Goal: Task Accomplishment & Management: Use online tool/utility

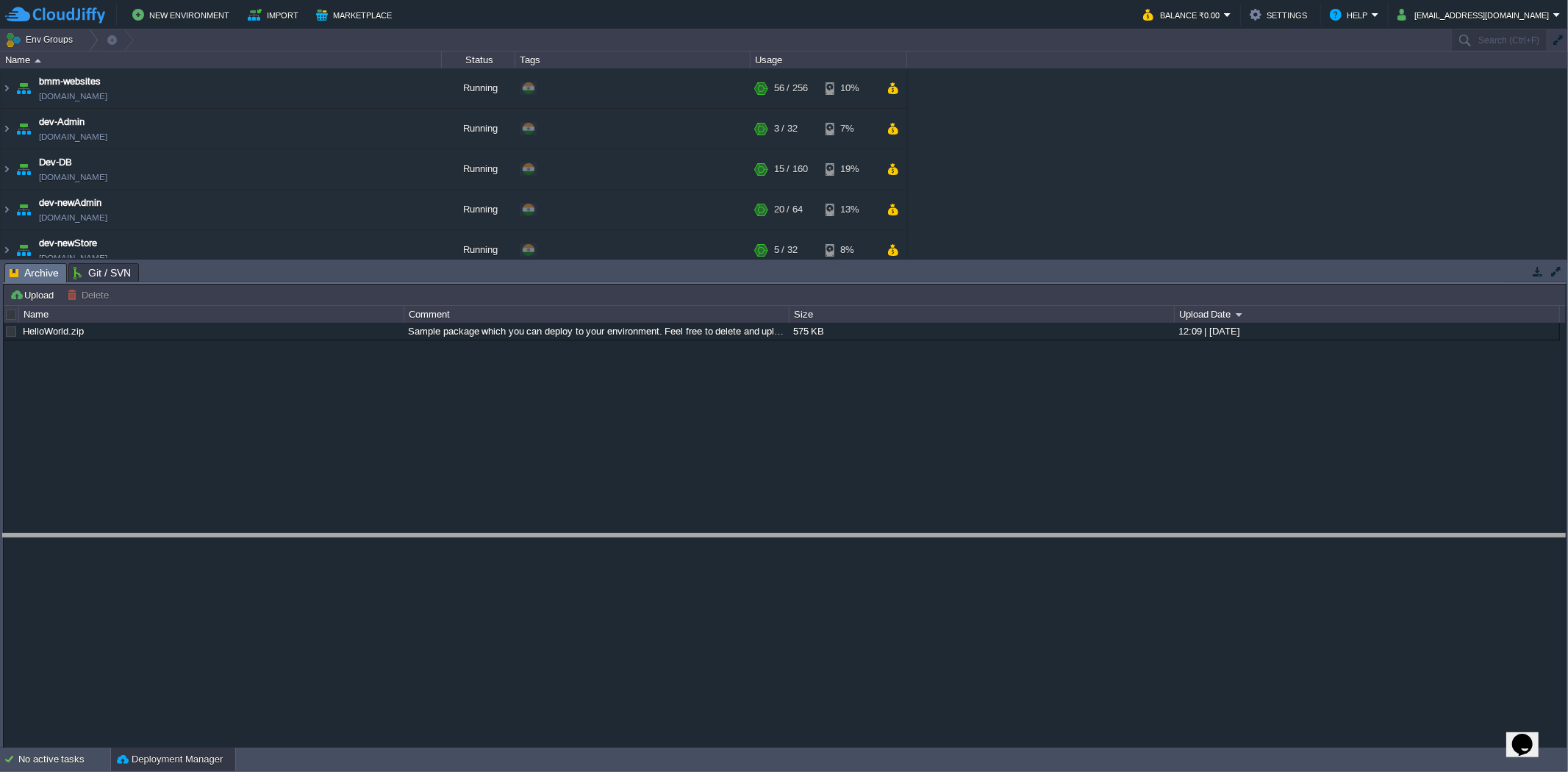
drag, startPoint x: 608, startPoint y: 275, endPoint x: 471, endPoint y: 439, distance: 213.7
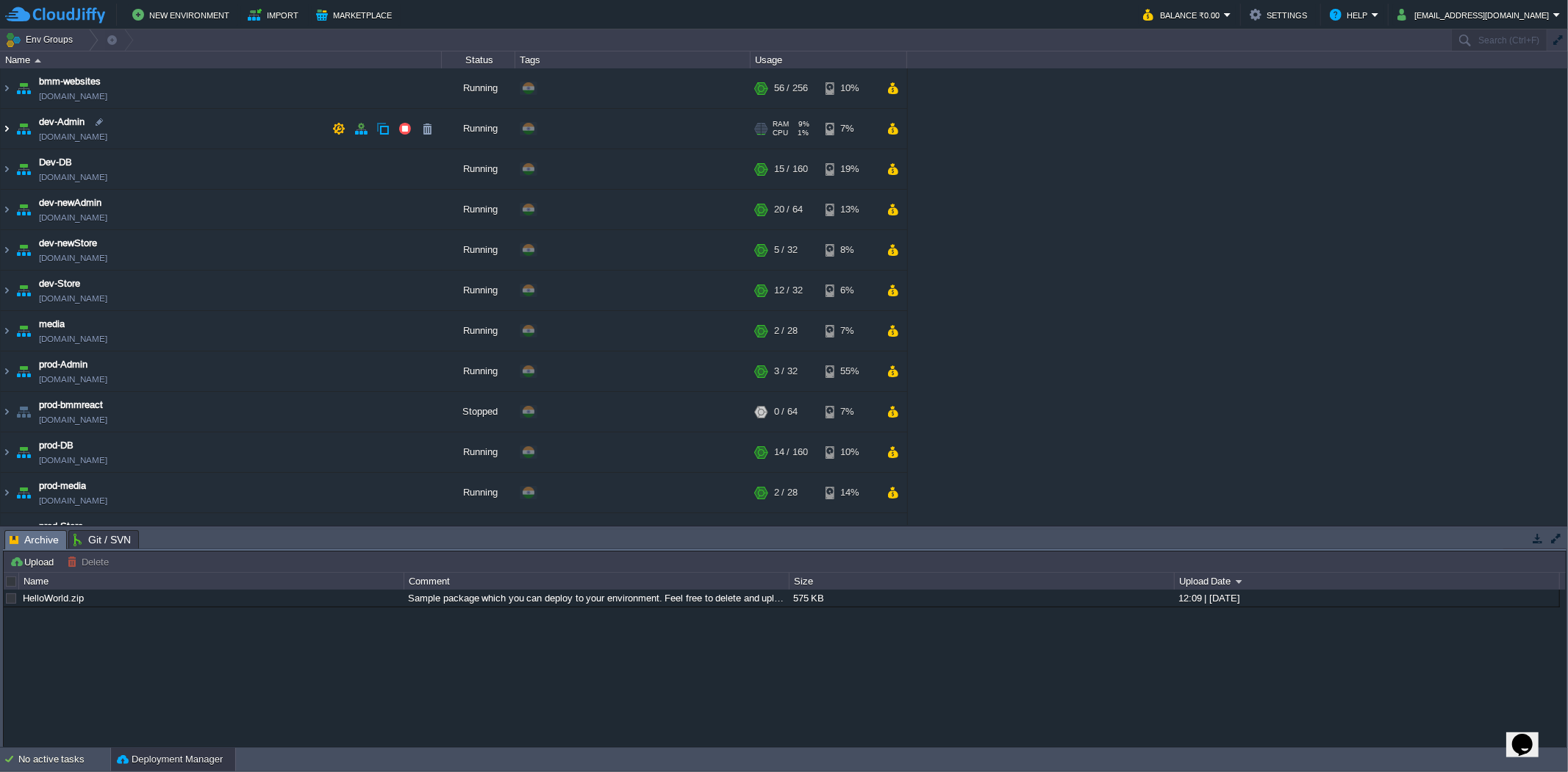
click at [5, 126] on img at bounding box center [7, 128] width 12 height 39
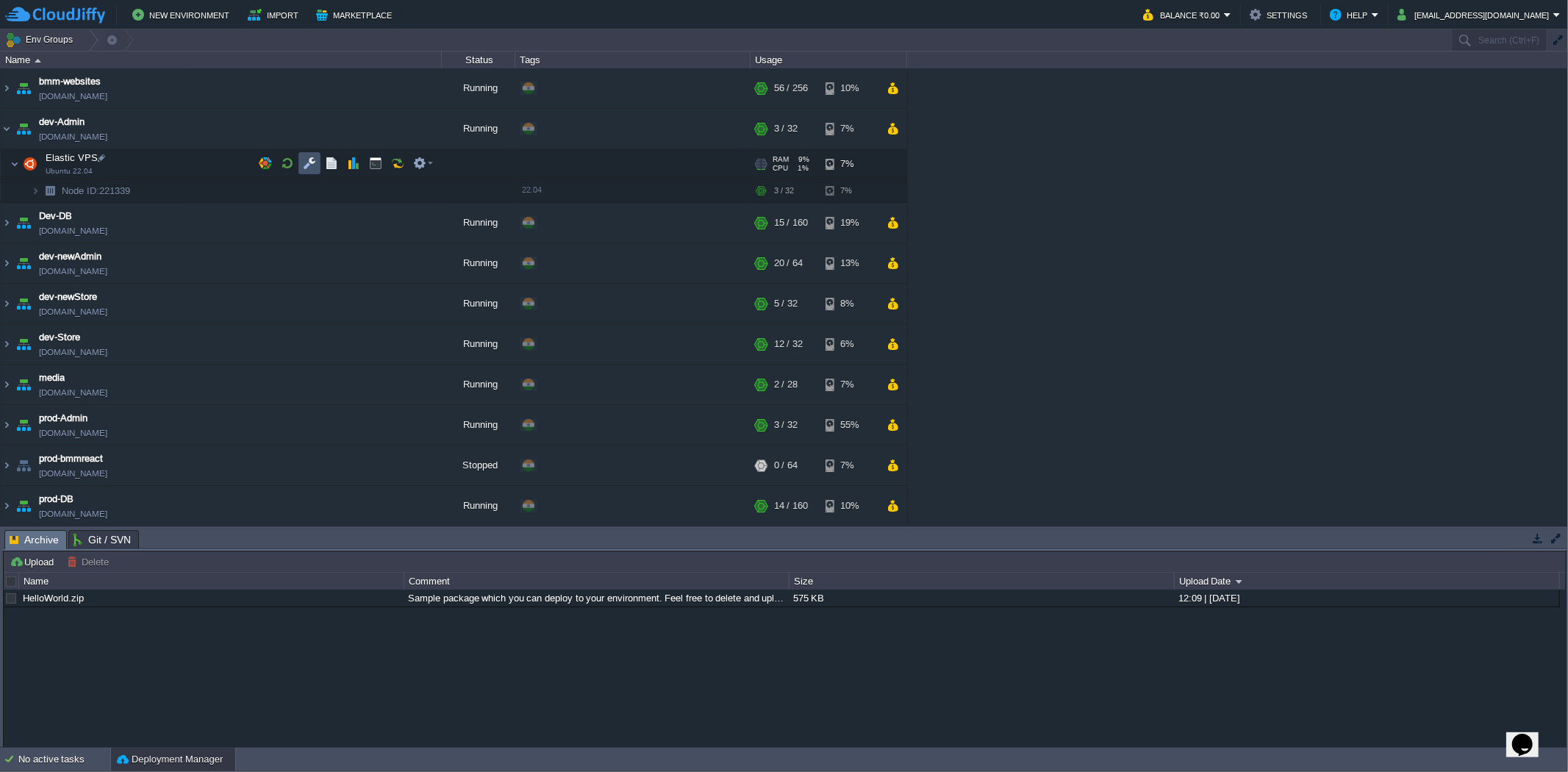
click at [313, 160] on button "button" at bounding box center [309, 163] width 13 height 13
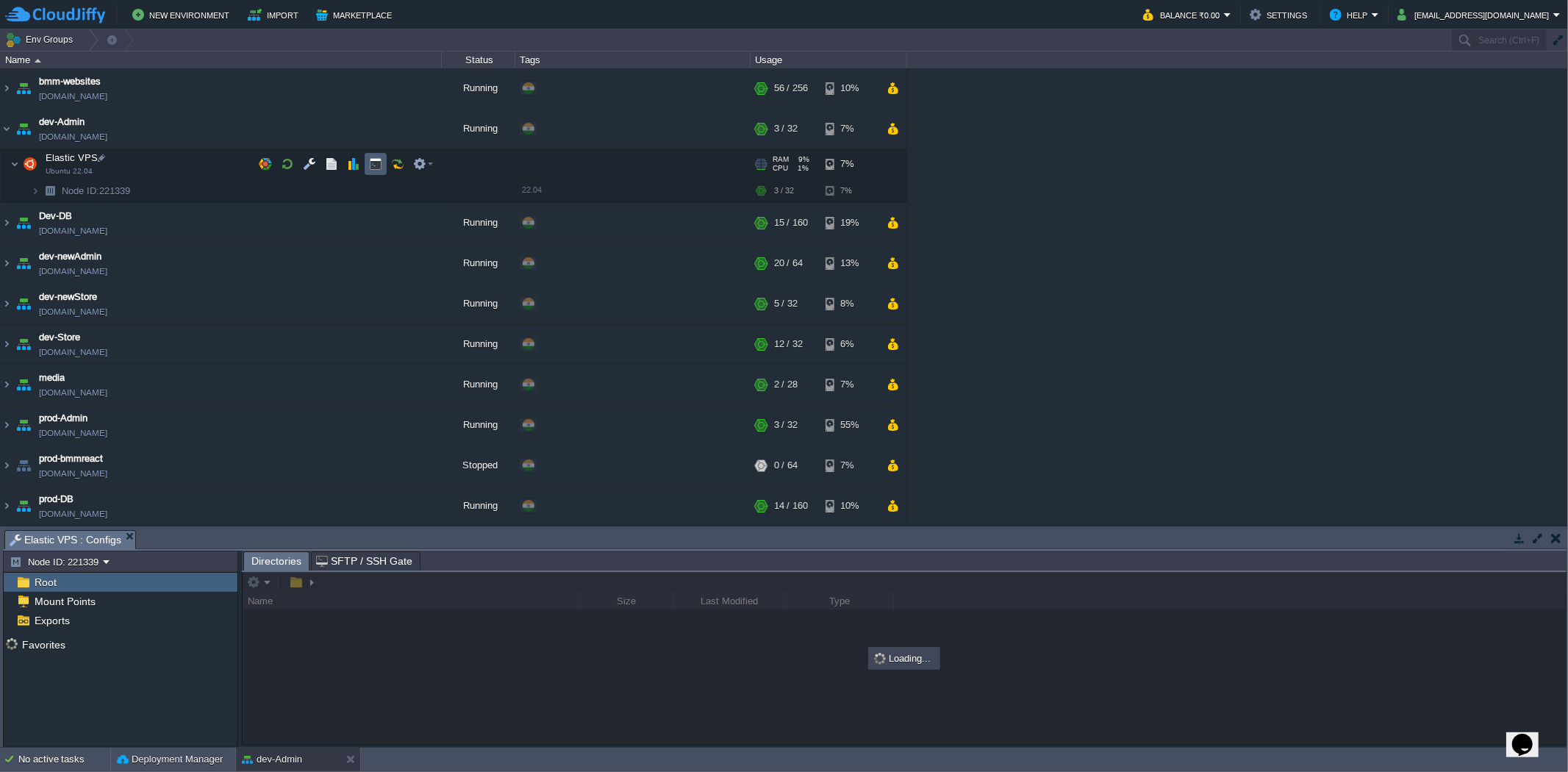
click at [376, 159] on button "button" at bounding box center [376, 164] width 13 height 13
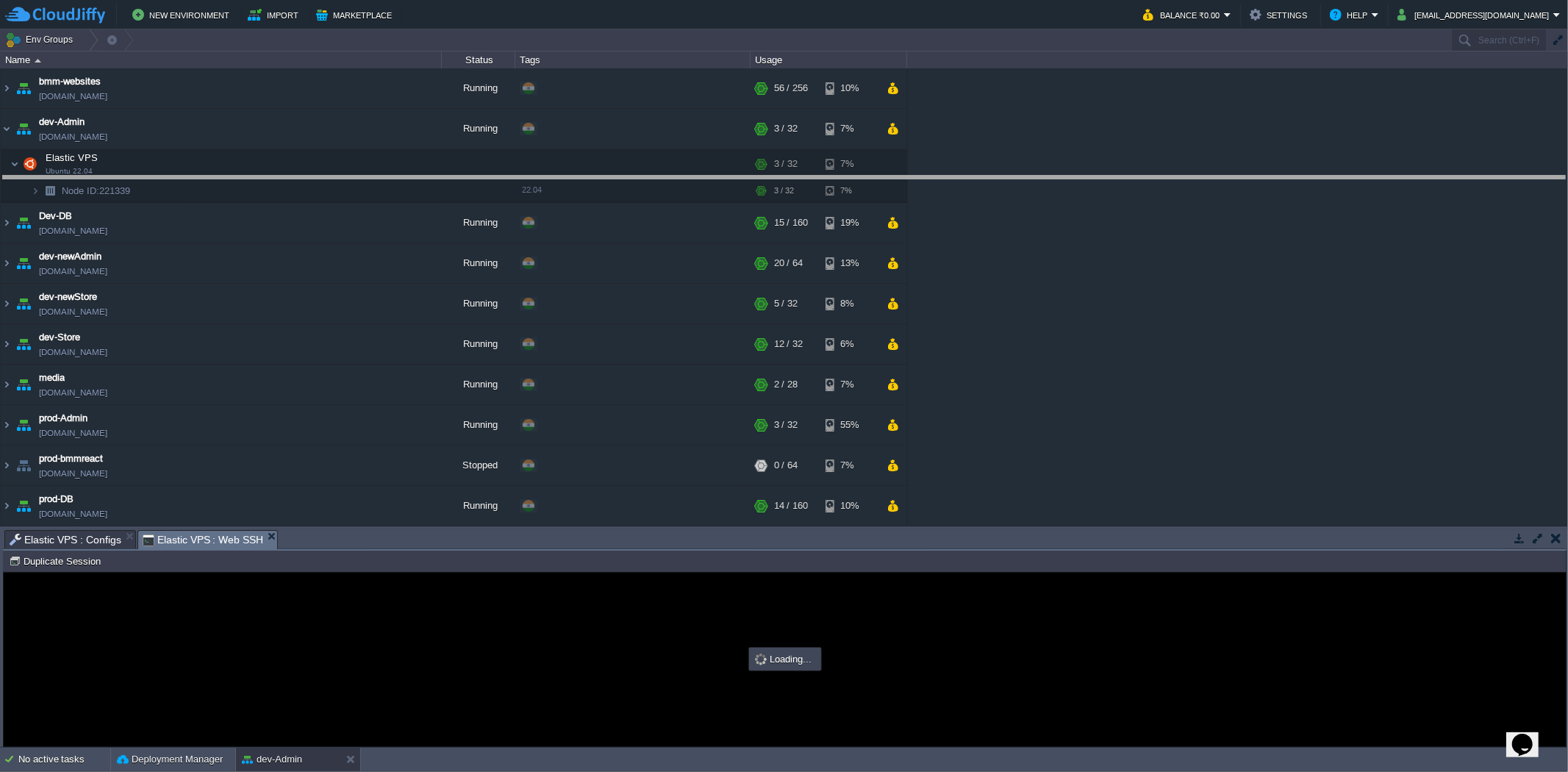
drag, startPoint x: 461, startPoint y: 540, endPoint x: 496, endPoint y: 137, distance: 404.5
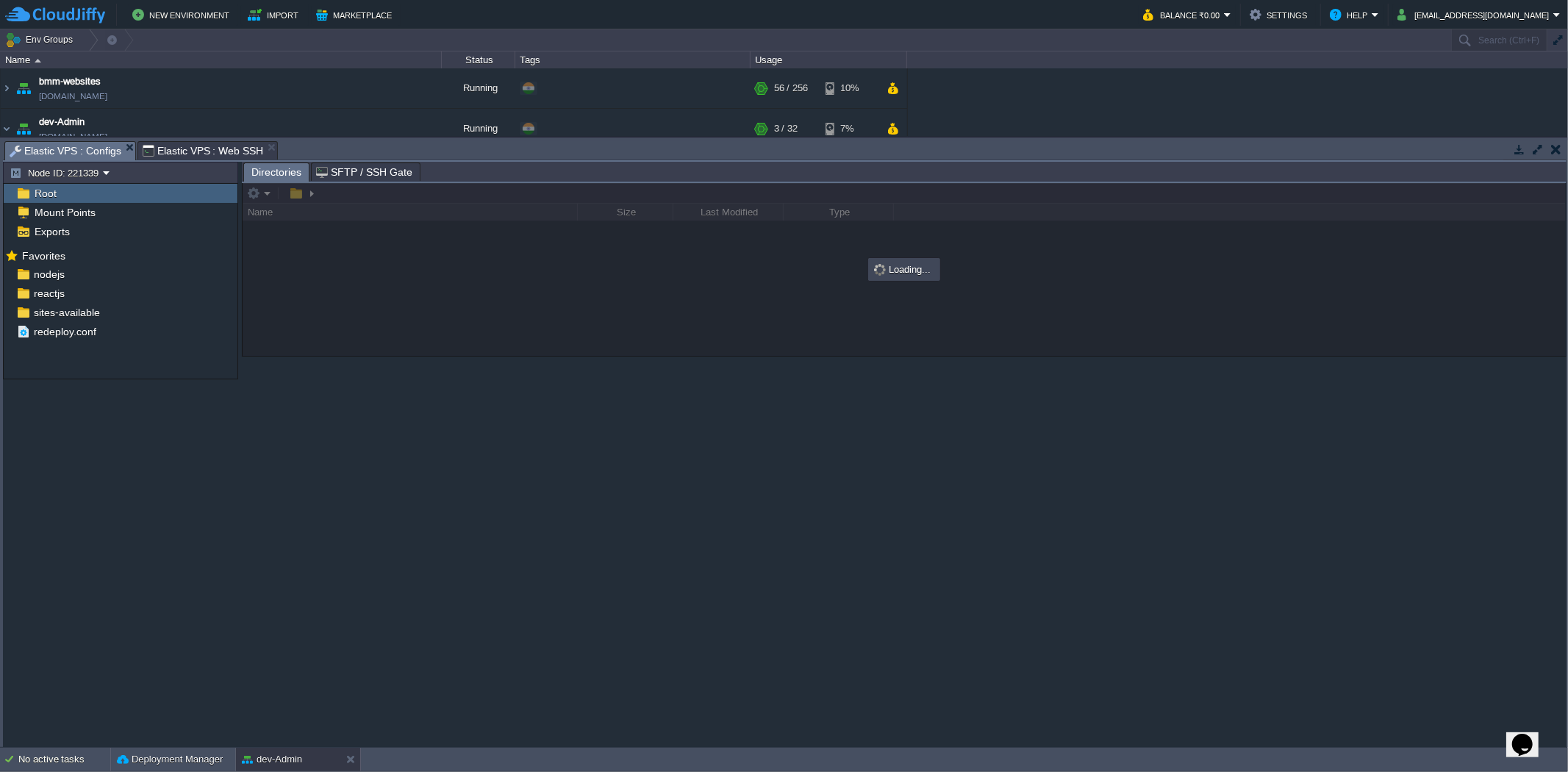
click at [69, 149] on span "Elastic VPS : Configs" at bounding box center [65, 151] width 112 height 18
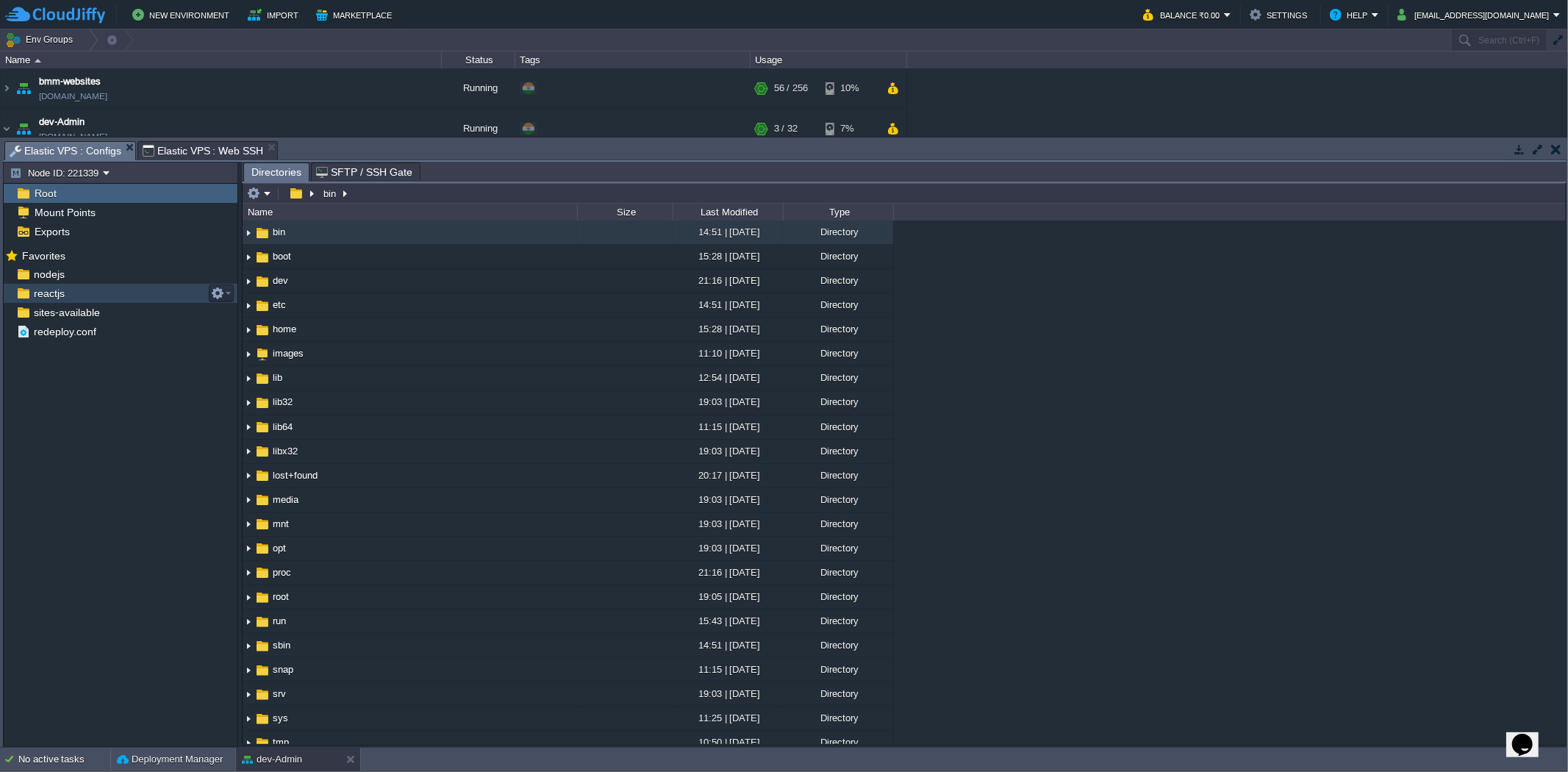
click at [124, 294] on div "reactjs" at bounding box center [120, 293] width 234 height 19
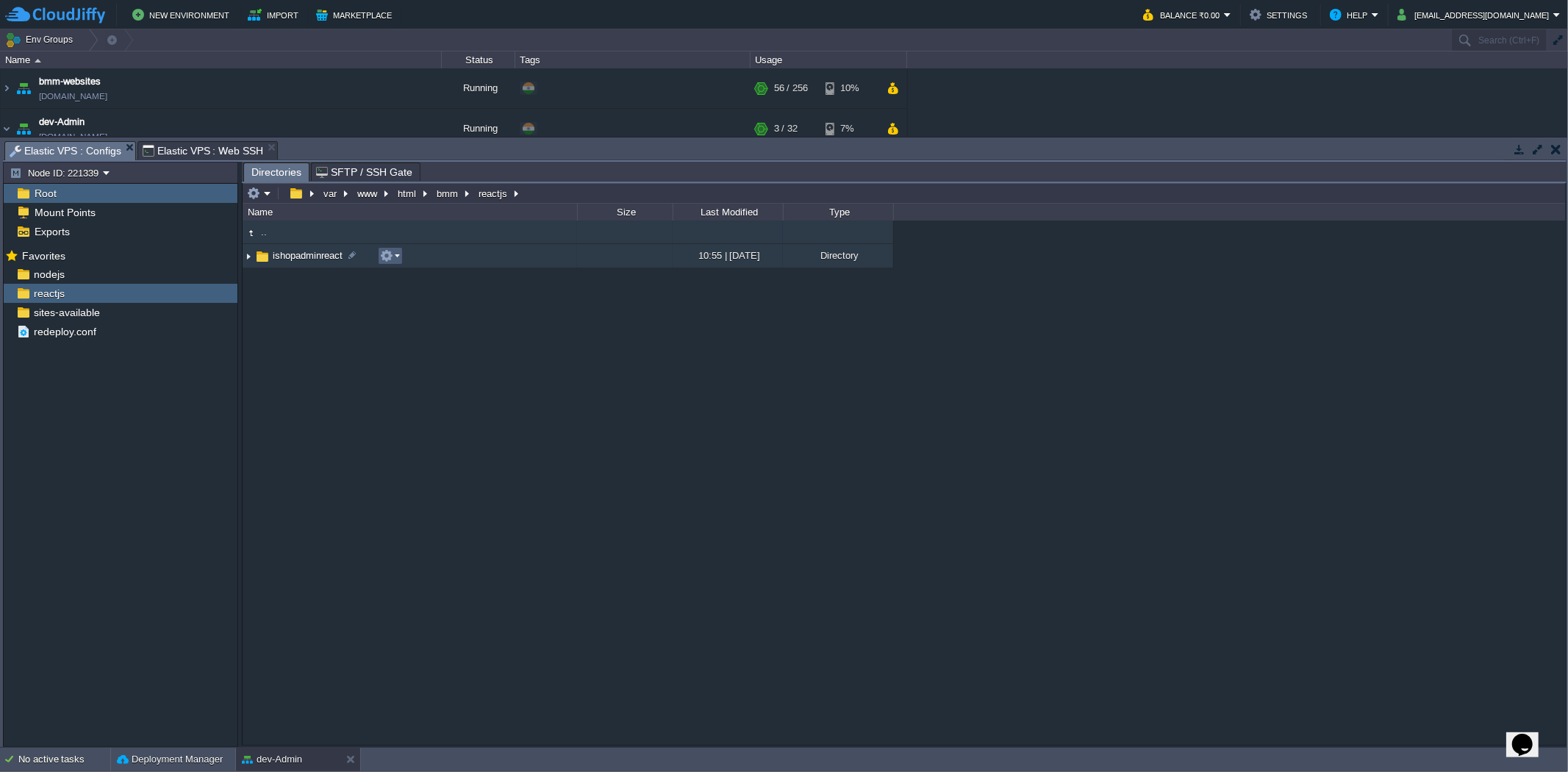
click at [394, 254] on em at bounding box center [390, 256] width 20 height 13
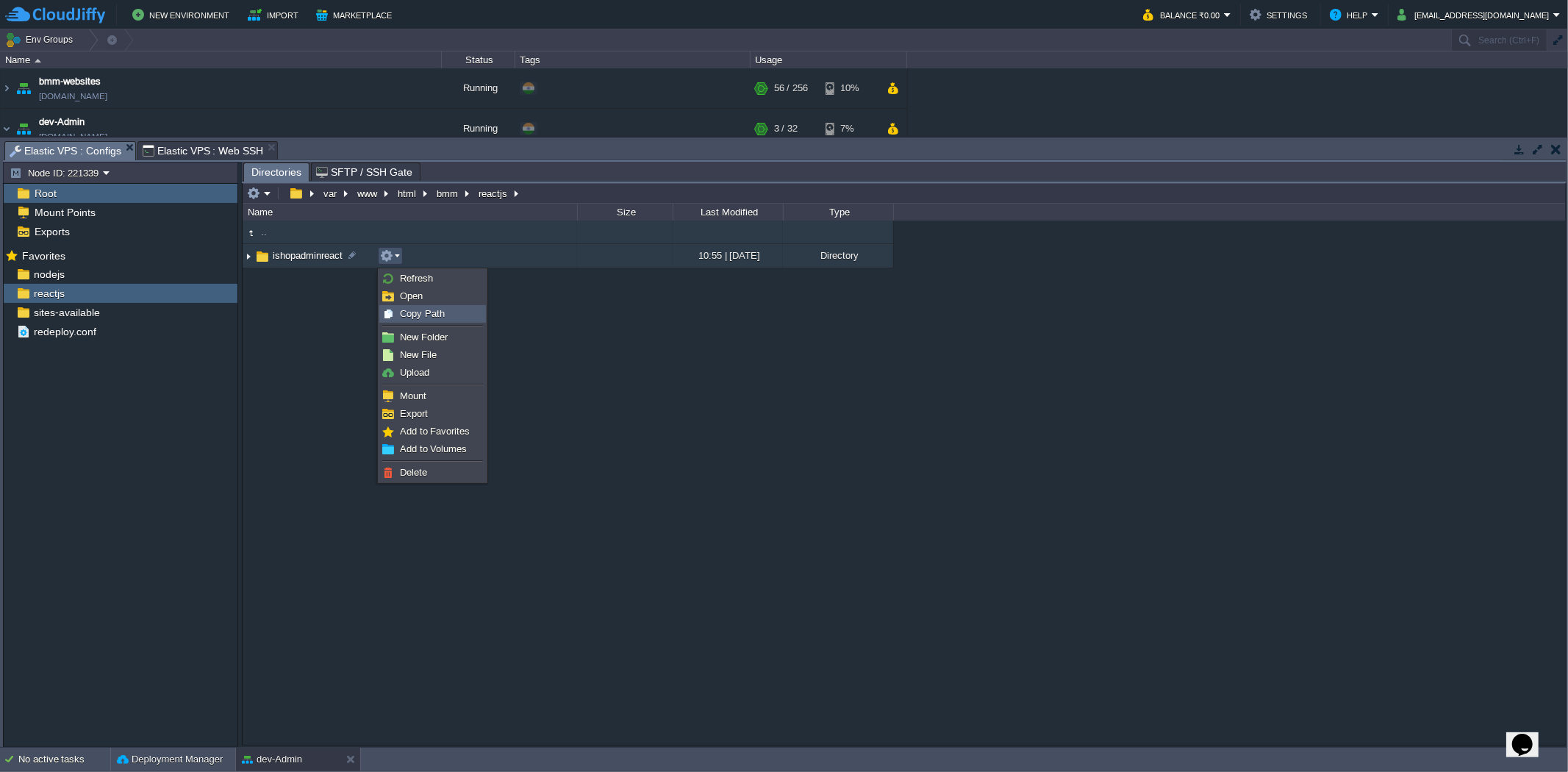
click at [421, 307] on div "Copy Path" at bounding box center [432, 313] width 105 height 16
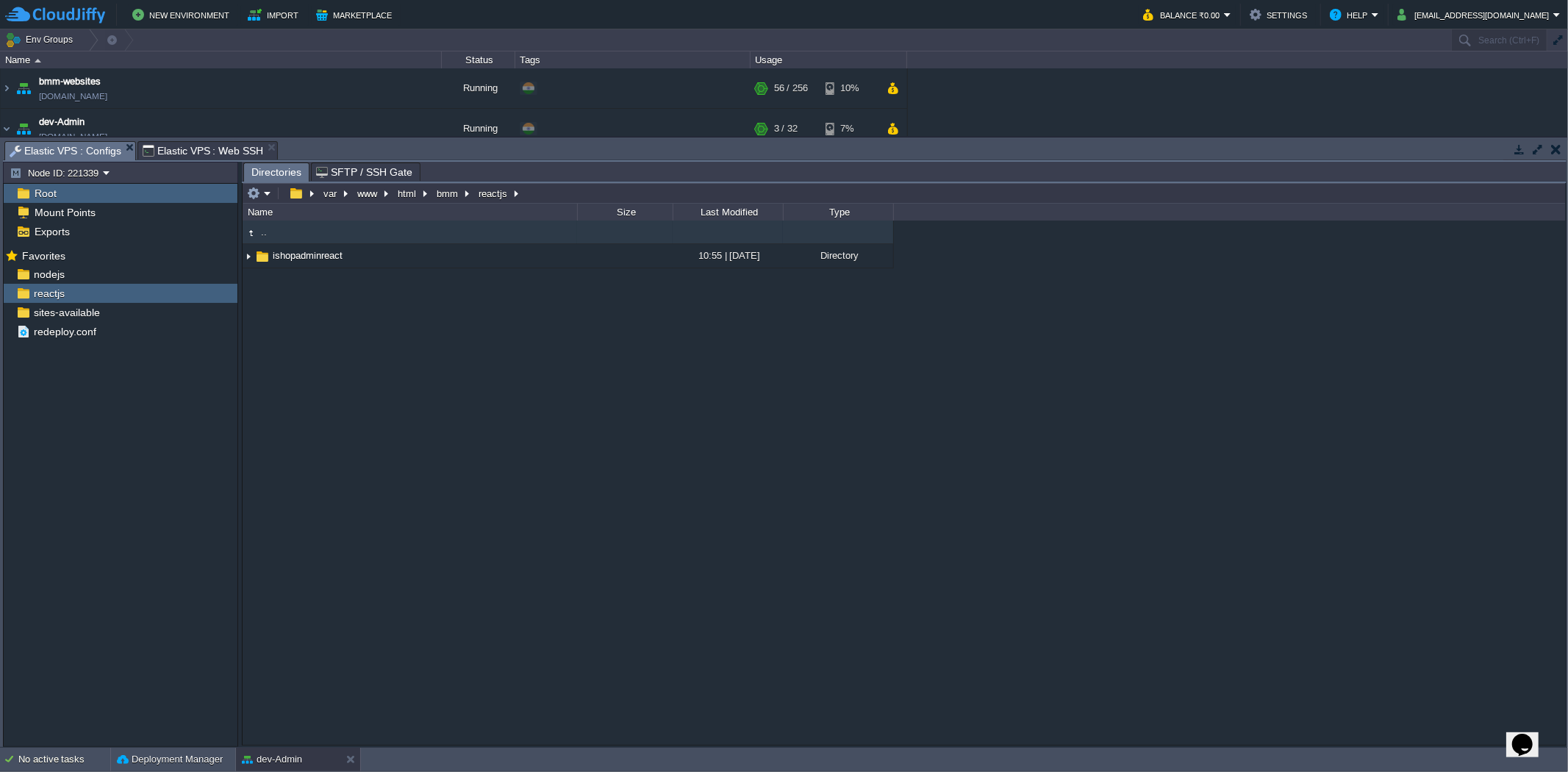
type input "#000000"
click at [201, 144] on span "Elastic VPS : Web SSH" at bounding box center [203, 150] width 121 height 18
